Goal: Check status: Check status

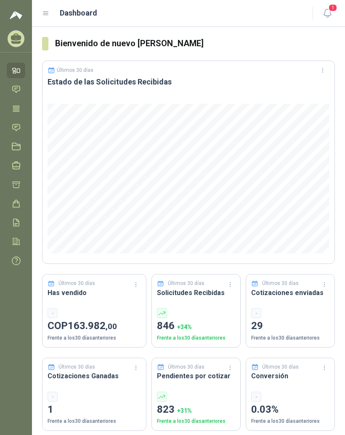
click at [40, 11] on header "Dashboard 1" at bounding box center [188, 13] width 313 height 27
click at [45, 16] on icon at bounding box center [46, 14] width 8 height 8
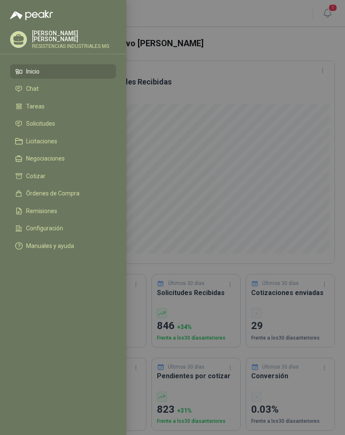
click at [31, 126] on span "Solicitudes" at bounding box center [40, 123] width 29 height 7
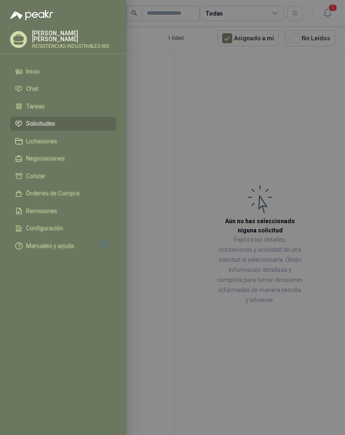
click at [214, 142] on div at bounding box center [172, 217] width 345 height 435
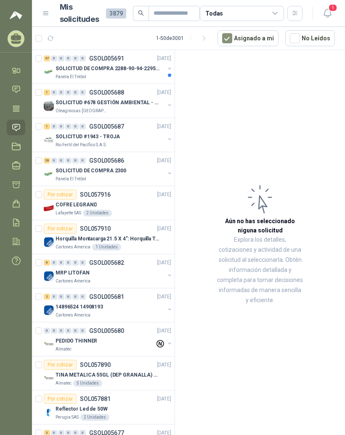
click at [46, 60] on div "47" at bounding box center [47, 58] width 6 height 6
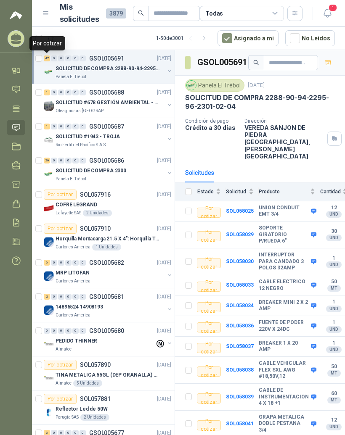
click at [276, 252] on b "INTERRUPTOR PARA CANDADO 3 POLOS 32AMP" at bounding box center [283, 262] width 50 height 20
click at [247, 258] on b "SOL058030" at bounding box center [240, 261] width 28 height 6
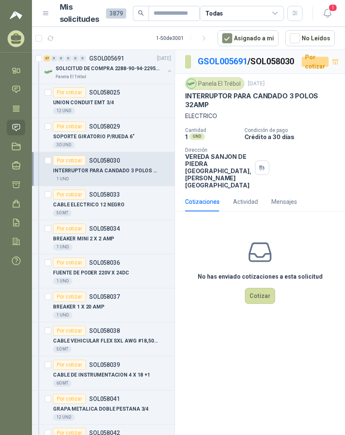
click at [227, 90] on div "Panela El Trébol" at bounding box center [214, 83] width 59 height 13
click at [232, 90] on div "Panela El Trébol" at bounding box center [214, 83] width 59 height 13
click at [229, 64] on link "GSOL005691" at bounding box center [223, 61] width 50 height 10
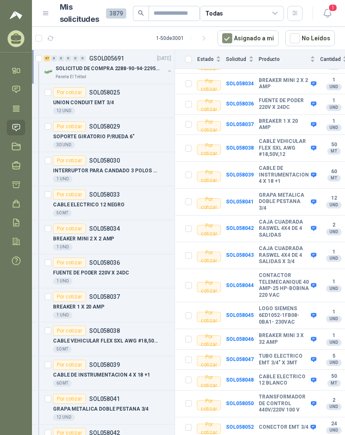
scroll to position [222, 0]
click at [265, 165] on b "CABLE DE INSTRUMENTACION 4 X 18 +1" at bounding box center [283, 175] width 50 height 20
click at [241, 172] on b "SOL058039" at bounding box center [240, 175] width 28 height 6
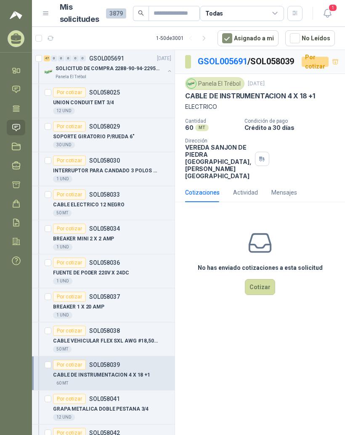
click at [325, 13] on icon "button" at bounding box center [326, 13] width 7 height 8
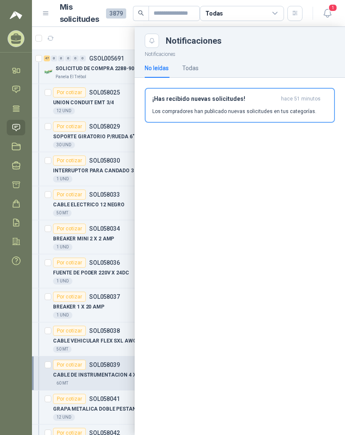
click at [105, 34] on div at bounding box center [188, 231] width 313 height 408
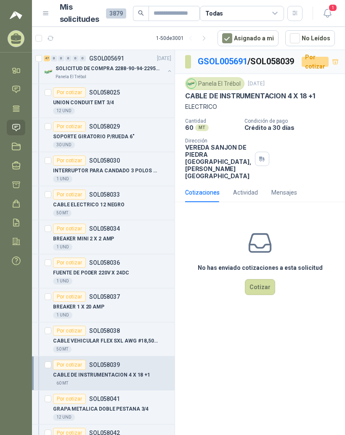
click at [232, 63] on link "GSOL005691" at bounding box center [223, 61] width 50 height 10
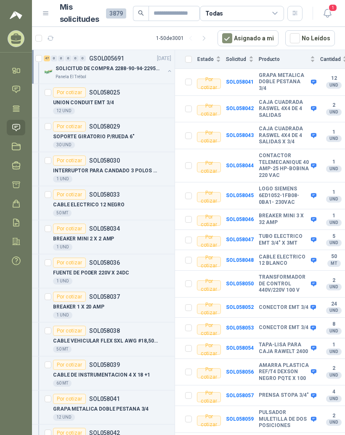
scroll to position [342, 0]
click at [285, 213] on b "BREAKER MINI 3 X 32 AMP" at bounding box center [283, 219] width 50 height 13
click at [244, 216] on b "SOL058046" at bounding box center [240, 219] width 28 height 6
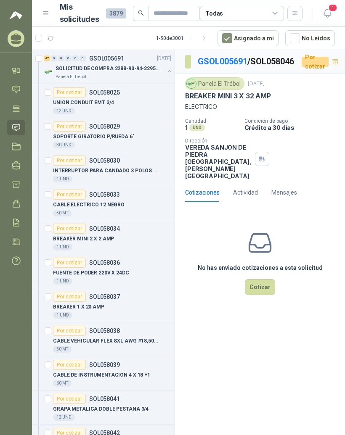
click at [229, 63] on link "GSOL005691" at bounding box center [223, 61] width 50 height 10
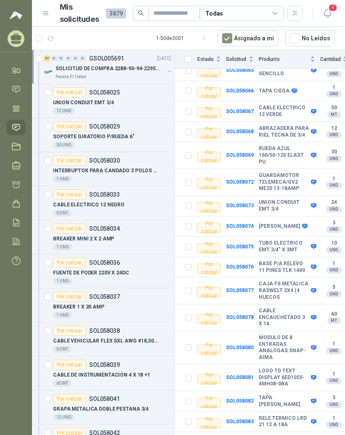
scroll to position [11, 0]
click at [250, 435] on b "SOL058084" at bounding box center [240, 442] width 28 height 6
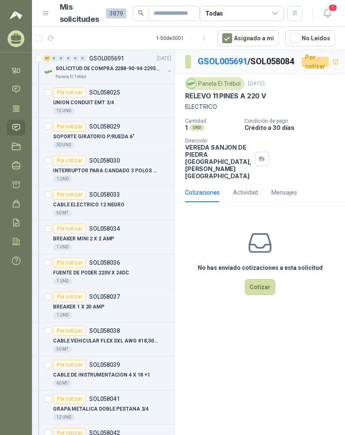
click at [237, 56] on link "GSOL005691" at bounding box center [223, 61] width 50 height 10
